Goal: Transaction & Acquisition: Book appointment/travel/reservation

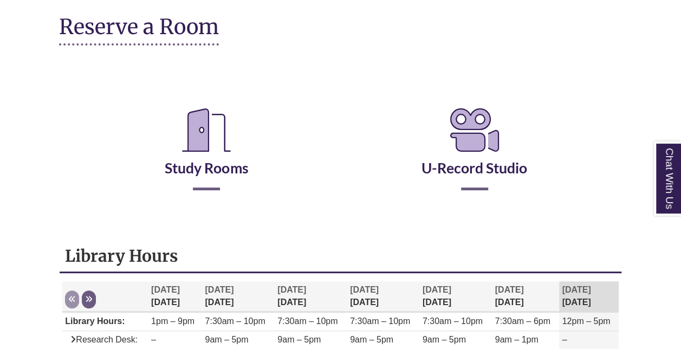
scroll to position [156, 0]
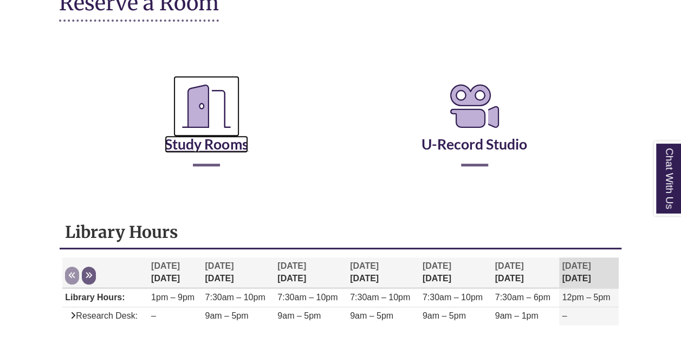
click at [194, 149] on link "Study Rooms" at bounding box center [206, 130] width 83 height 44
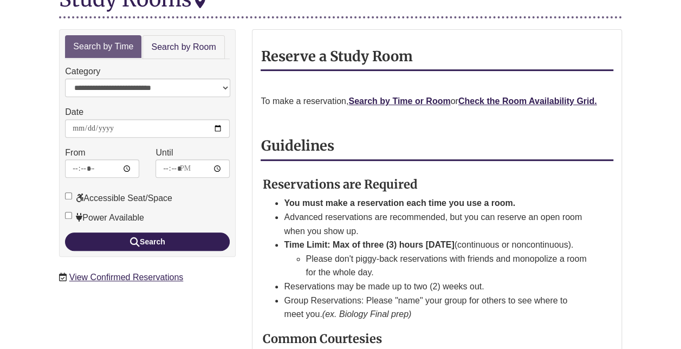
scroll to position [174, 0]
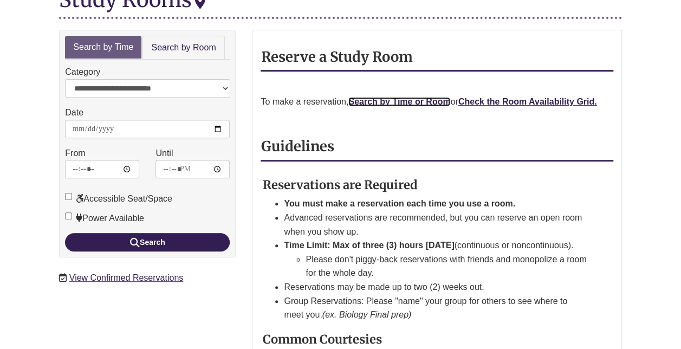
click at [415, 97] on link "Search by Time or Room" at bounding box center [399, 101] width 102 height 9
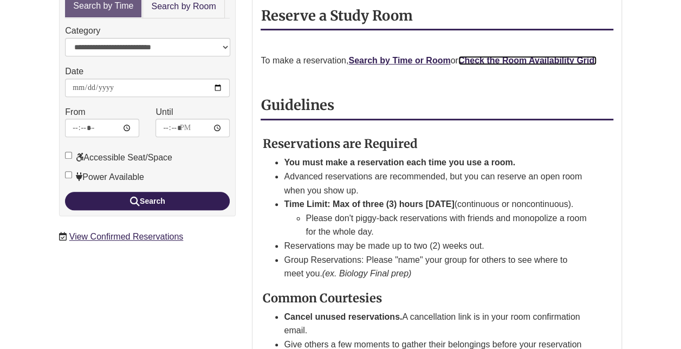
click at [576, 56] on strong "Check the Room Availability Grid." at bounding box center [527, 60] width 139 height 9
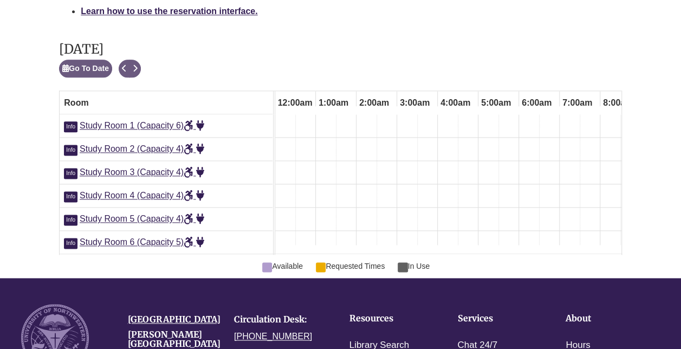
scroll to position [0, 529]
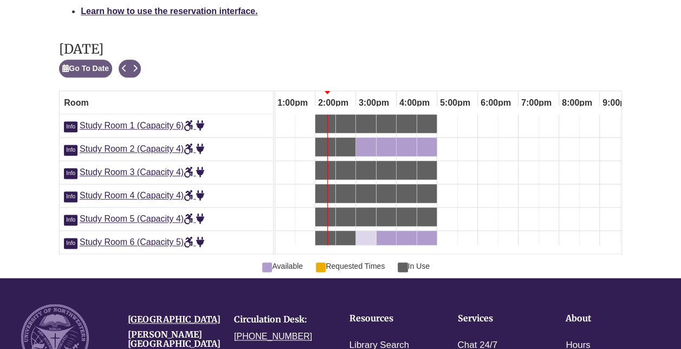
click at [361, 231] on link "3:00pm Saturday, October 4, 2025 - Study Room 6 - Available" at bounding box center [366, 240] width 20 height 18
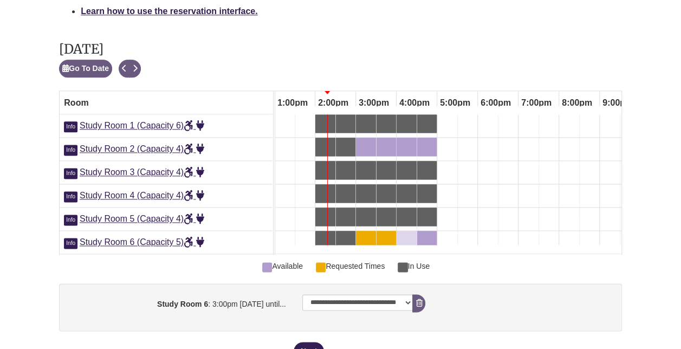
click at [409, 234] on div "4:00pm Saturday, October 4, 2025 - Study Room 6 - Available" at bounding box center [406, 240] width 18 height 12
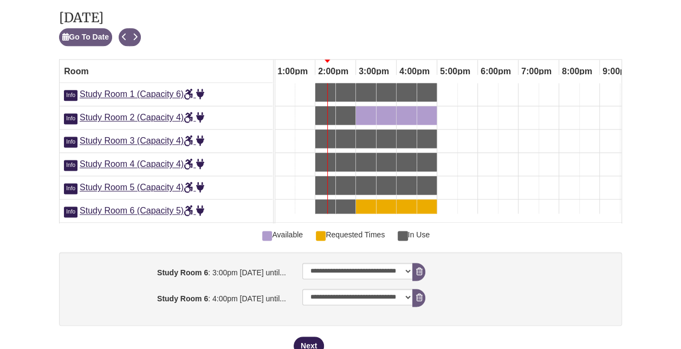
scroll to position [658, 0]
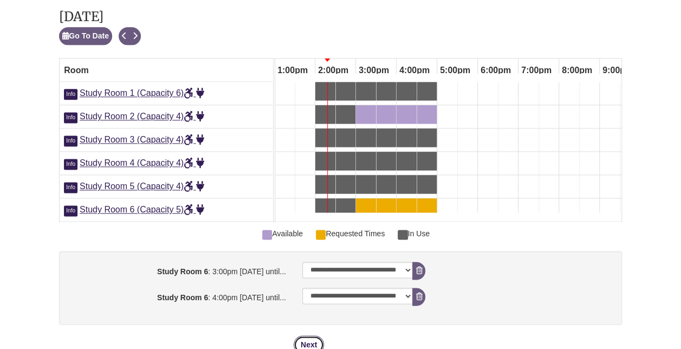
click at [313, 335] on button "Next" at bounding box center [309, 344] width 30 height 18
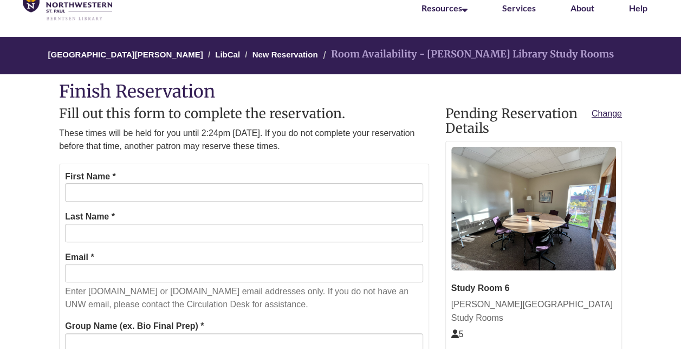
scroll to position [69, 0]
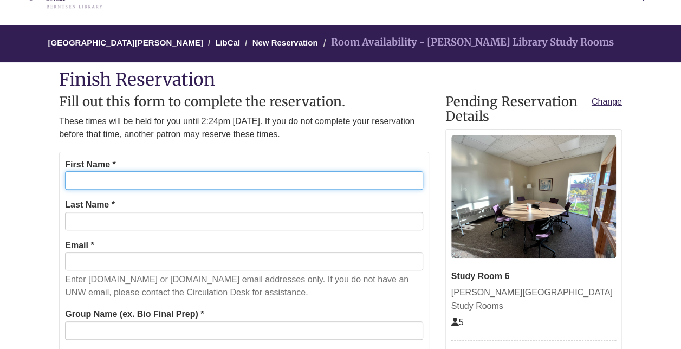
click at [252, 181] on input "First Name *" at bounding box center [243, 180] width 357 height 18
type input "*"
type input "*****"
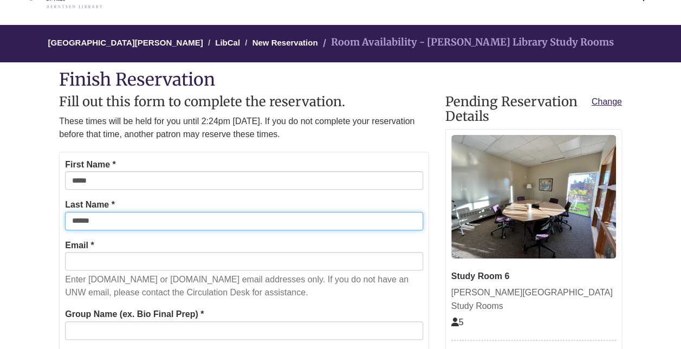
type input "******"
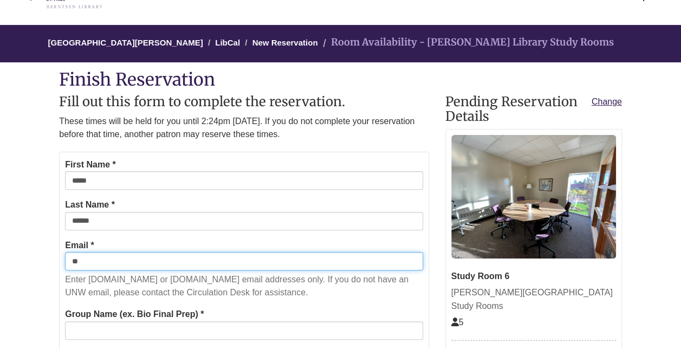
type input "*"
type input "**********"
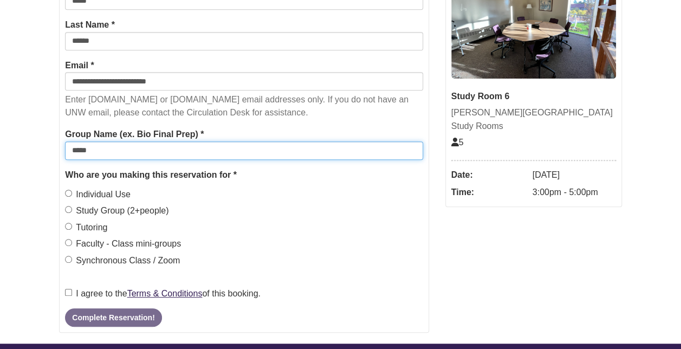
scroll to position [250, 0]
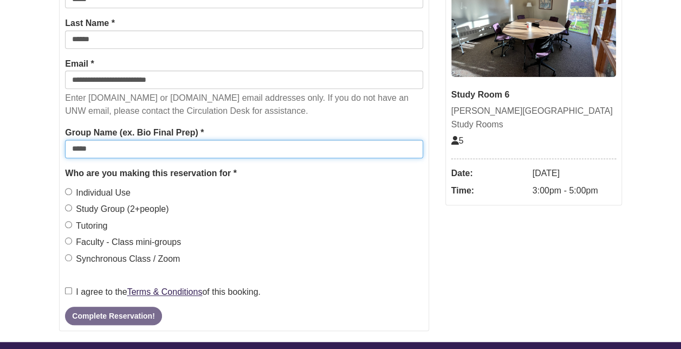
type input "*****"
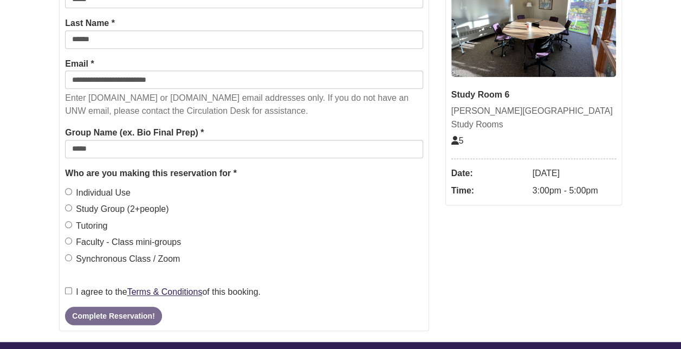
click at [119, 190] on label "Individual Use" at bounding box center [98, 193] width 66 height 14
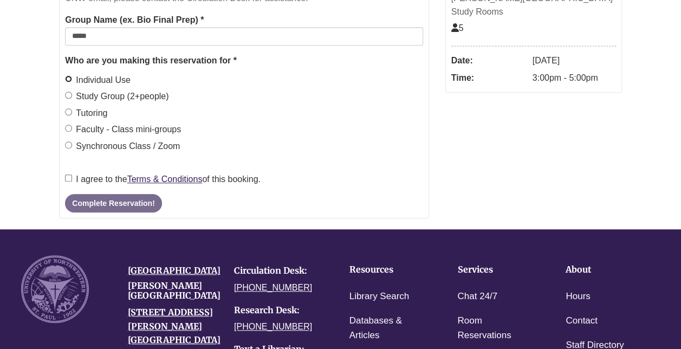
scroll to position [364, 0]
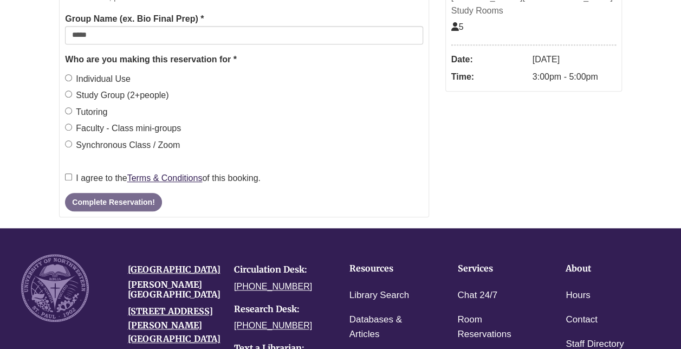
click at [134, 97] on label "Study Group (2+people)" at bounding box center [116, 95] width 103 height 14
click at [109, 177] on label "I agree to the Terms & Conditions of this booking." at bounding box center [162, 178] width 195 height 14
click at [112, 203] on button "Complete Reservation!" at bounding box center [113, 202] width 96 height 18
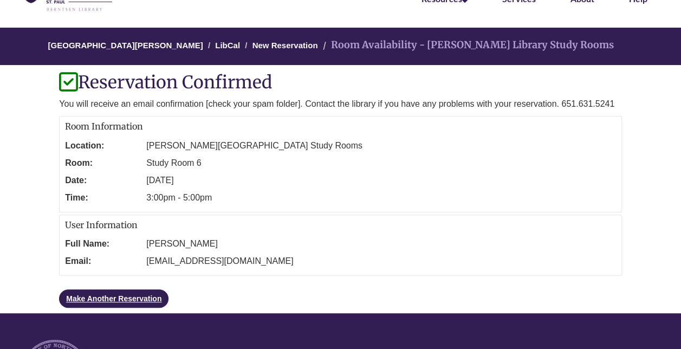
scroll to position [67, 0]
